Goal: Task Accomplishment & Management: Complete application form

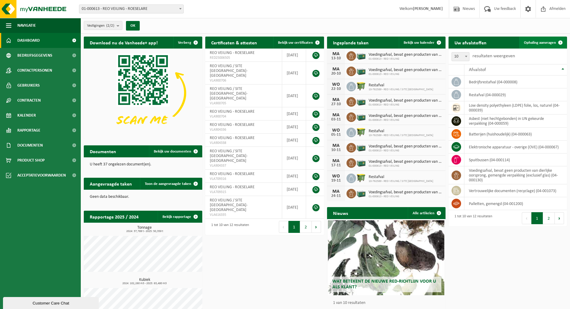
click at [542, 41] on span "Ophaling aanvragen" at bounding box center [540, 43] width 32 height 4
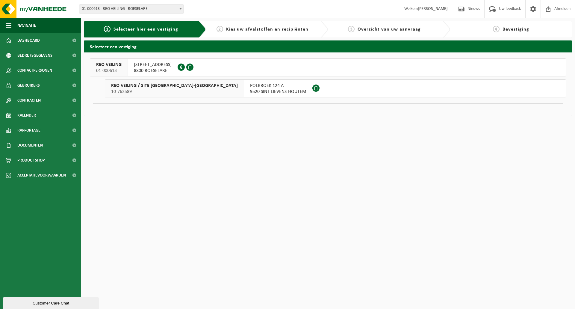
click at [149, 64] on span "OOSTNIEUWKERKSESTEENWEG 101" at bounding box center [153, 65] width 38 height 6
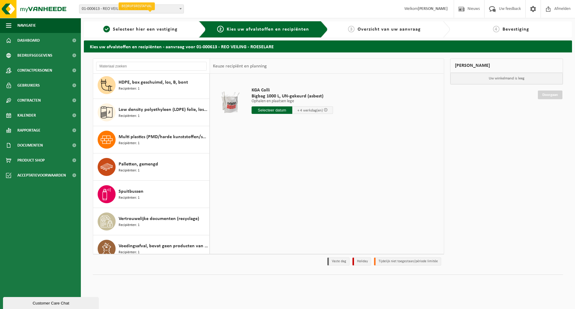
scroll to position [119, 0]
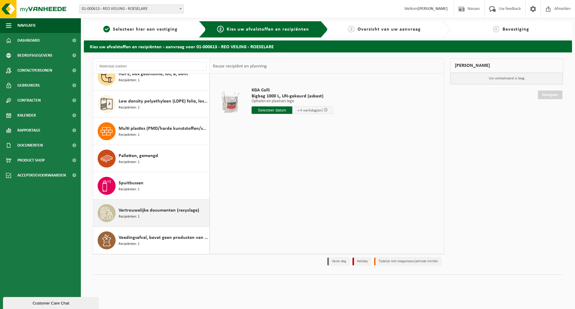
drag, startPoint x: 133, startPoint y: 212, endPoint x: 204, endPoint y: 201, distance: 71.6
click at [135, 213] on span "Vertrouwelijke documenten (recyclage)" at bounding box center [159, 210] width 81 height 7
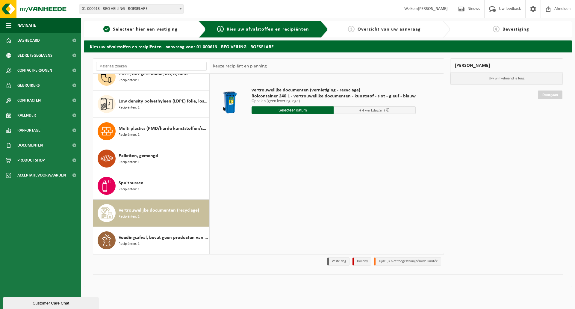
click at [303, 112] on input "text" at bounding box center [292, 109] width 82 height 7
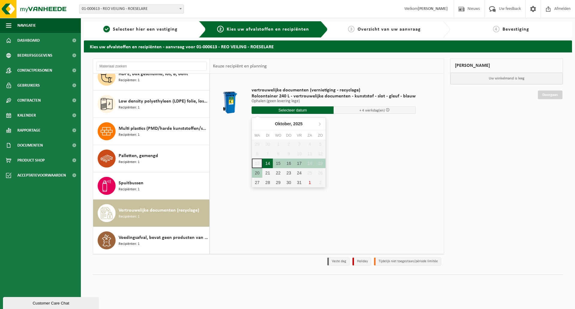
click at [269, 164] on div "14" at bounding box center [267, 163] width 10 height 10
type input "Van 2025-10-14"
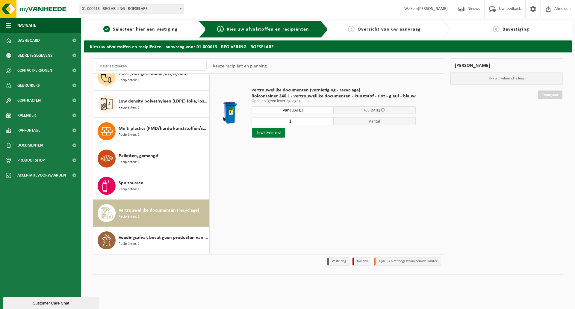
click at [271, 135] on button "In winkelmand" at bounding box center [268, 133] width 33 height 10
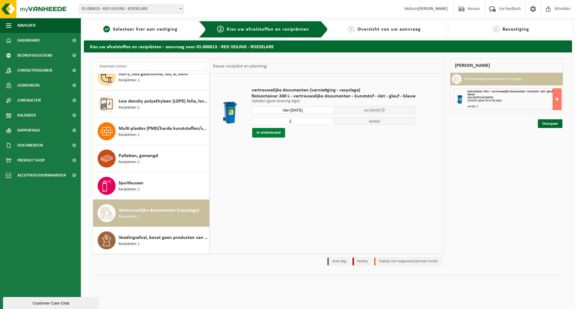
click at [271, 131] on button "In winkelmand" at bounding box center [268, 133] width 33 height 10
click at [551, 124] on link "Doorgaan" at bounding box center [550, 123] width 25 height 9
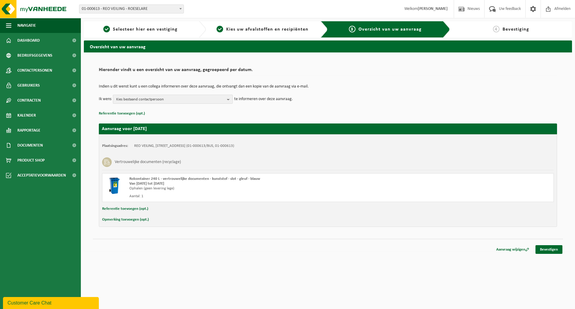
click at [228, 100] on b "button" at bounding box center [229, 99] width 5 height 8
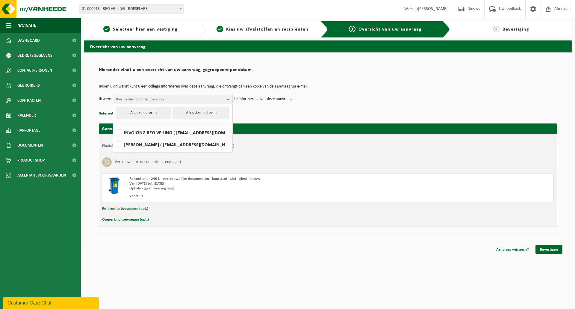
click at [282, 159] on div "Vertrouwelijke documenten (recyclage)" at bounding box center [327, 162] width 451 height 16
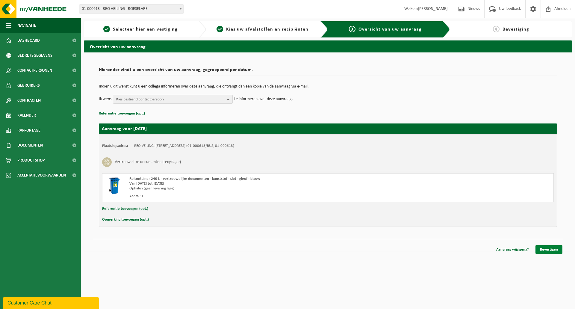
click at [547, 250] on link "Bevestigen" at bounding box center [548, 249] width 27 height 9
